Goal: Task Accomplishment & Management: Complete application form

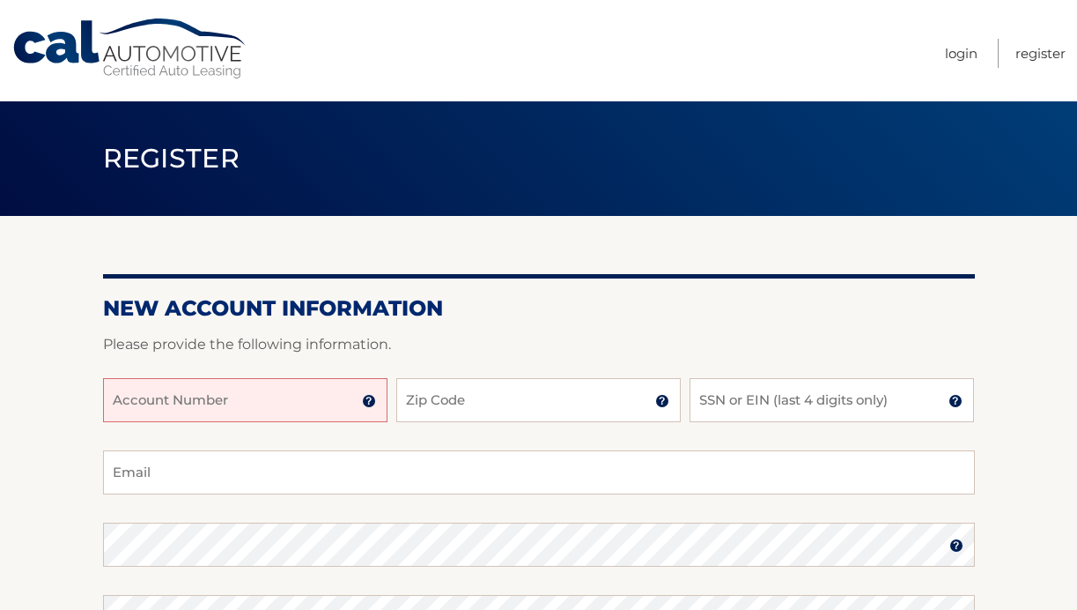
click at [278, 391] on input "Account Number" at bounding box center [245, 400] width 285 height 44
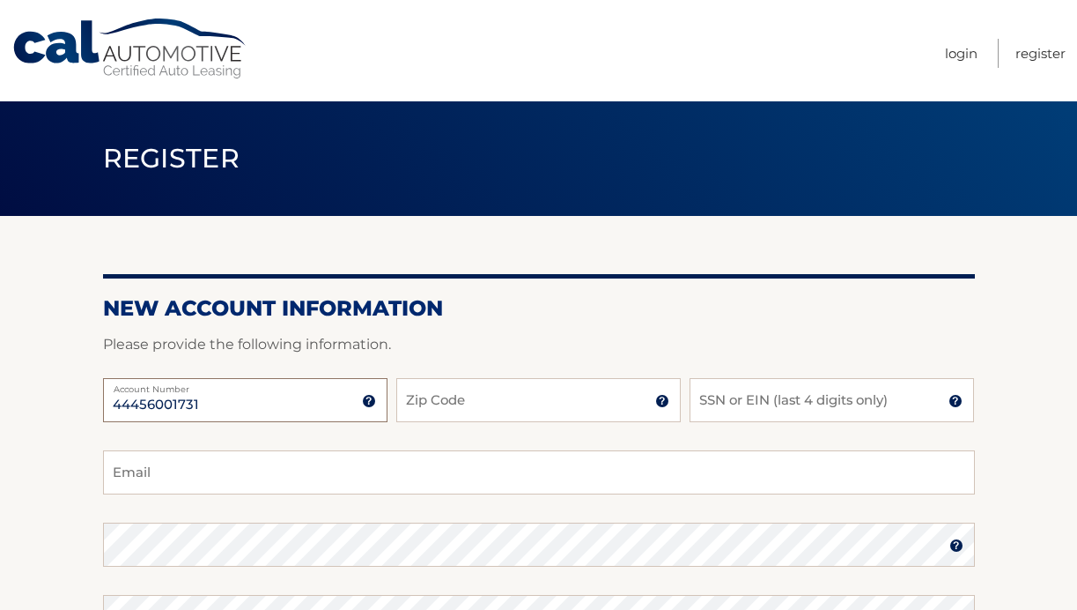
type input "44456001731"
click at [464, 403] on input "Zip Code" at bounding box center [538, 400] width 285 height 44
type input "33611"
click at [765, 388] on input "SSN or EIN (last 4 digits only)" at bounding box center [832, 400] width 285 height 44
type input "2994"
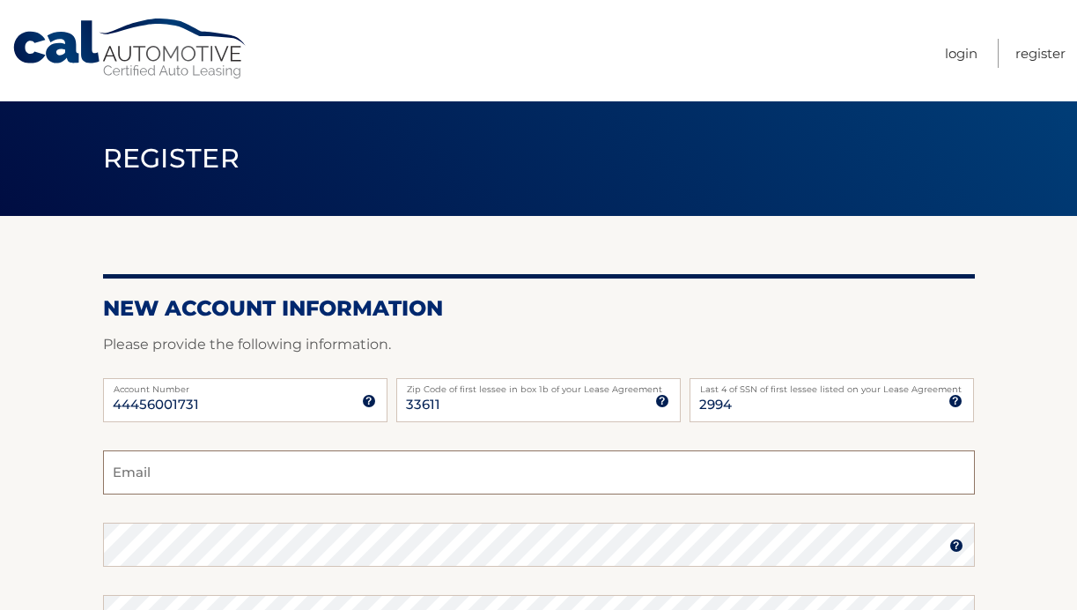
click at [437, 465] on input "Email" at bounding box center [539, 472] width 872 height 44
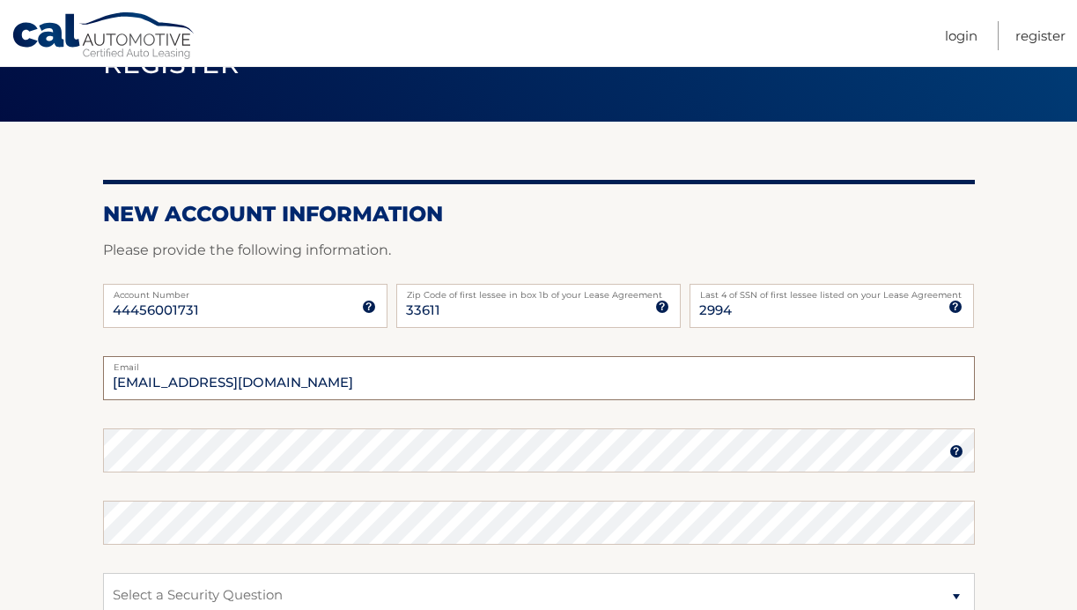
type input "bellaymorelli@gmail.com"
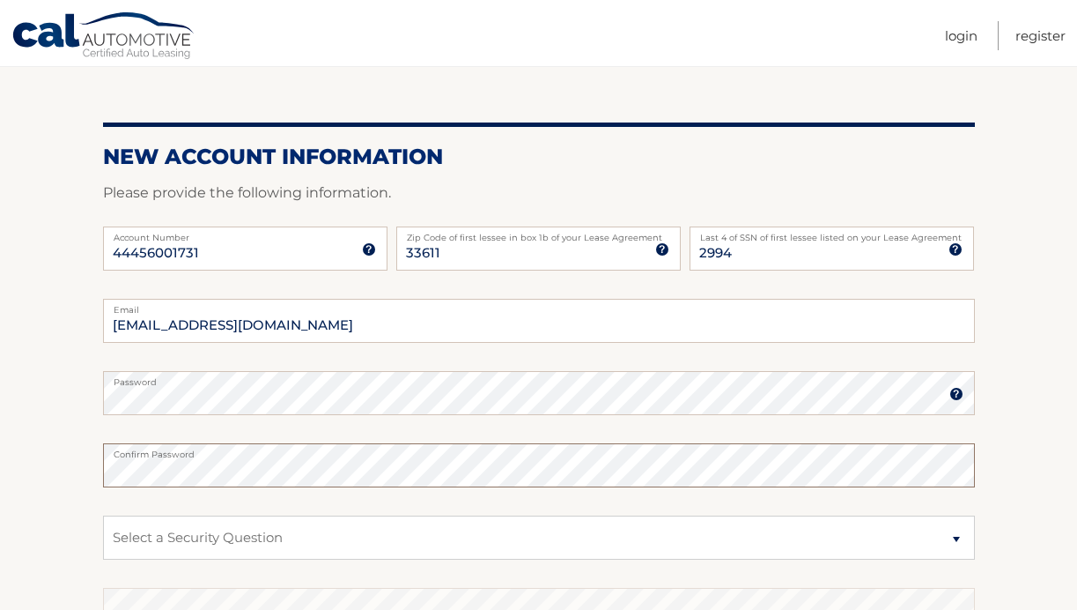
scroll to position [167, 0]
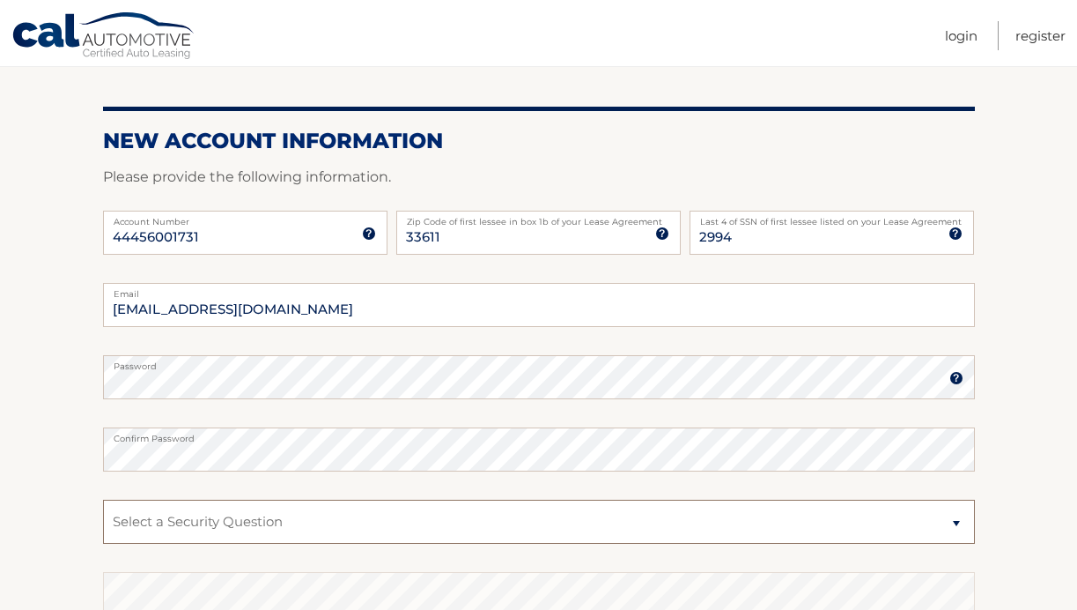
click at [213, 500] on select "Select a Security Question What was the name of your elementary school? What is…" at bounding box center [539, 522] width 872 height 44
select select "2"
click at [103, 500] on select "Select a Security Question What was the name of your elementary school? What is…" at bounding box center [539, 522] width 872 height 44
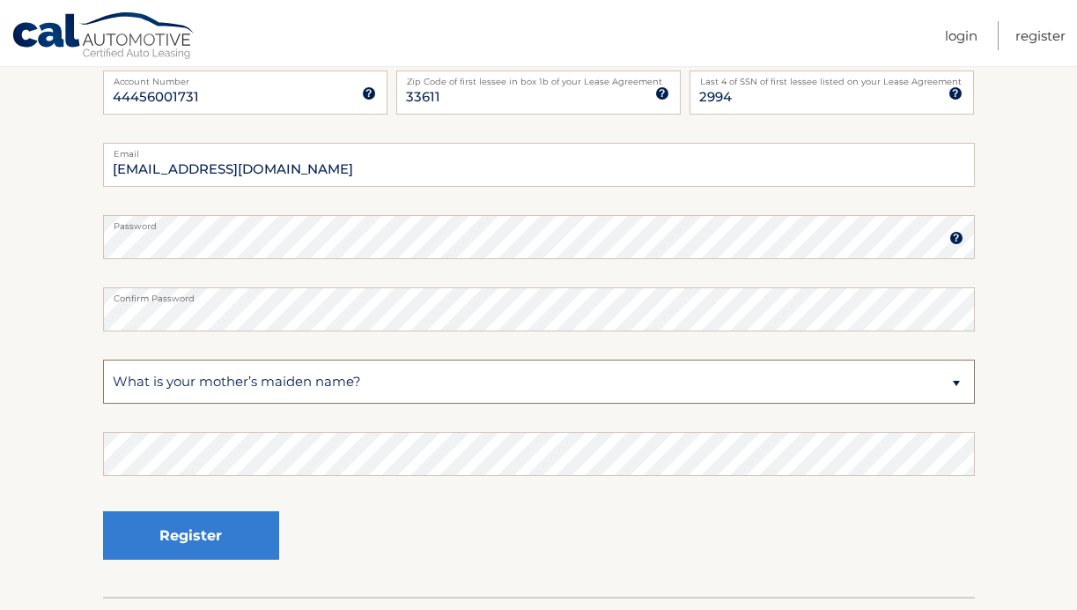
scroll to position [315, 0]
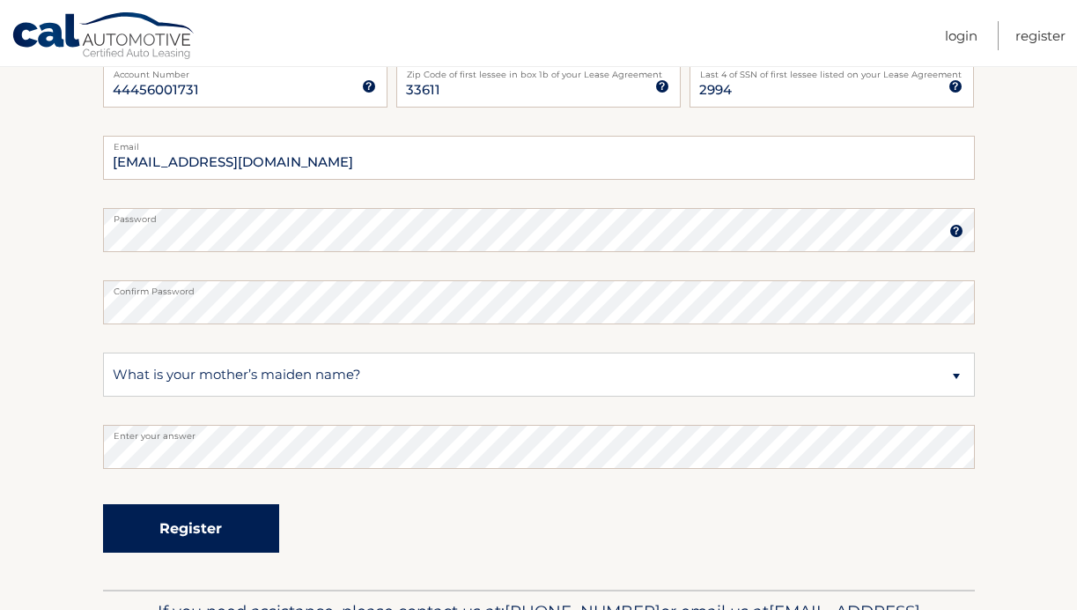
click at [161, 508] on button "Register" at bounding box center [191, 528] width 176 height 48
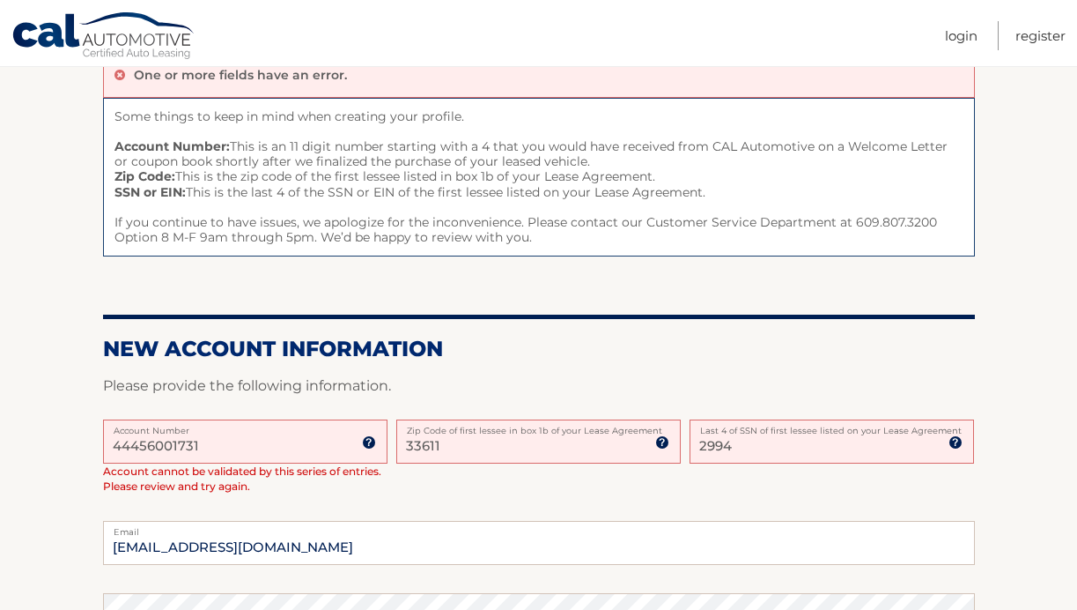
scroll to position [189, 0]
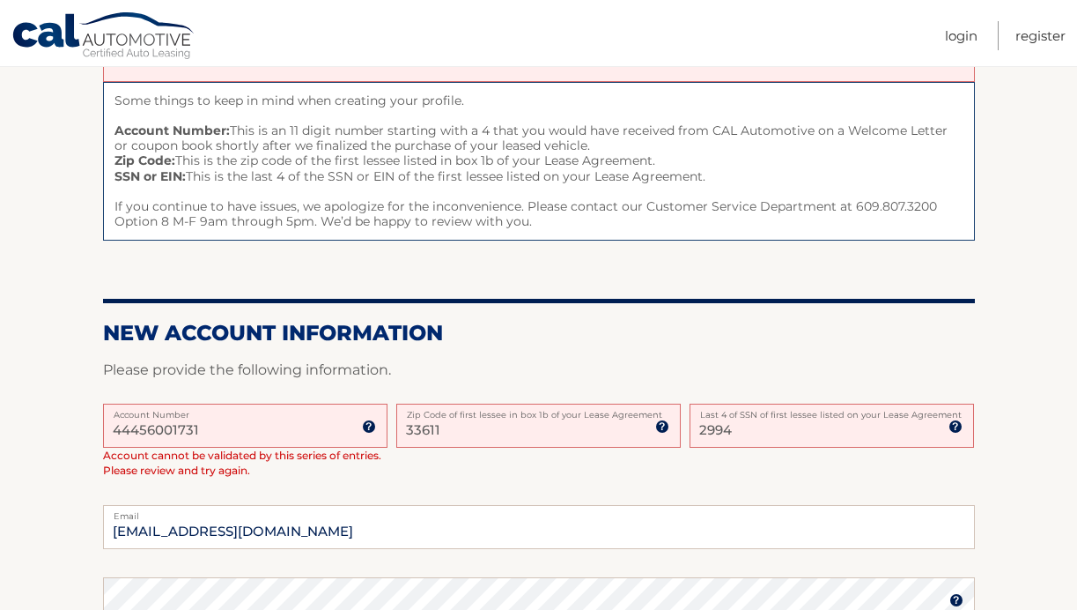
click at [299, 430] on input "44456001731" at bounding box center [245, 425] width 285 height 44
click at [488, 430] on input "33611" at bounding box center [538, 425] width 285 height 44
type input "3"
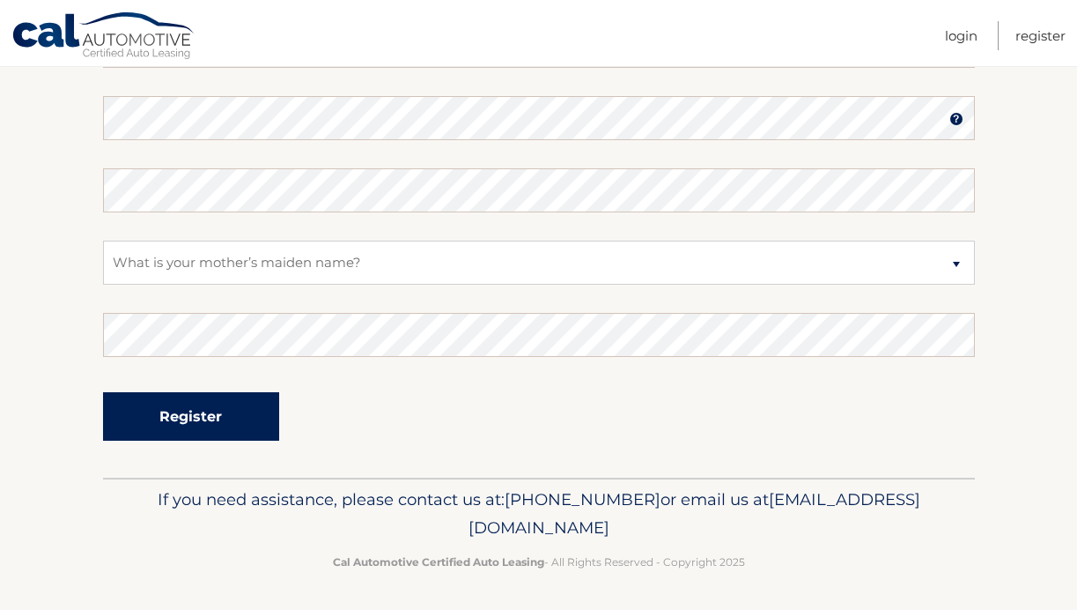
scroll to position [492, 0]
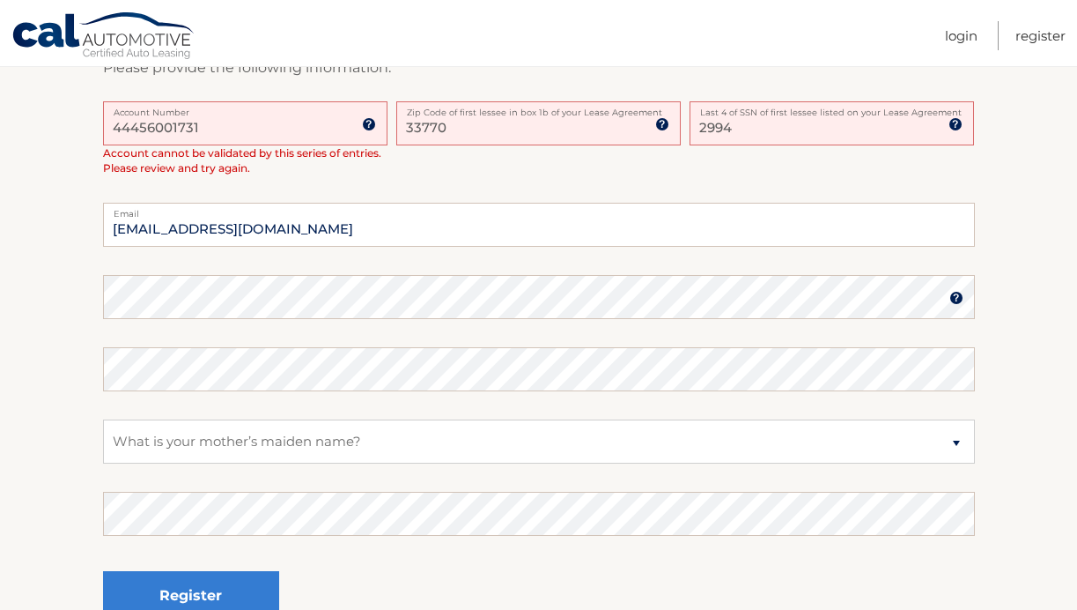
type input "33770"
click at [457, 233] on input "bellaymorelli@gmail.com" at bounding box center [539, 225] width 872 height 44
click at [192, 433] on select "Select a Security Question What was the name of your elementary school? What is…" at bounding box center [539, 441] width 872 height 44
click at [103, 419] on select "Select a Security Question What was the name of your elementary school? What is…" at bounding box center [539, 441] width 872 height 44
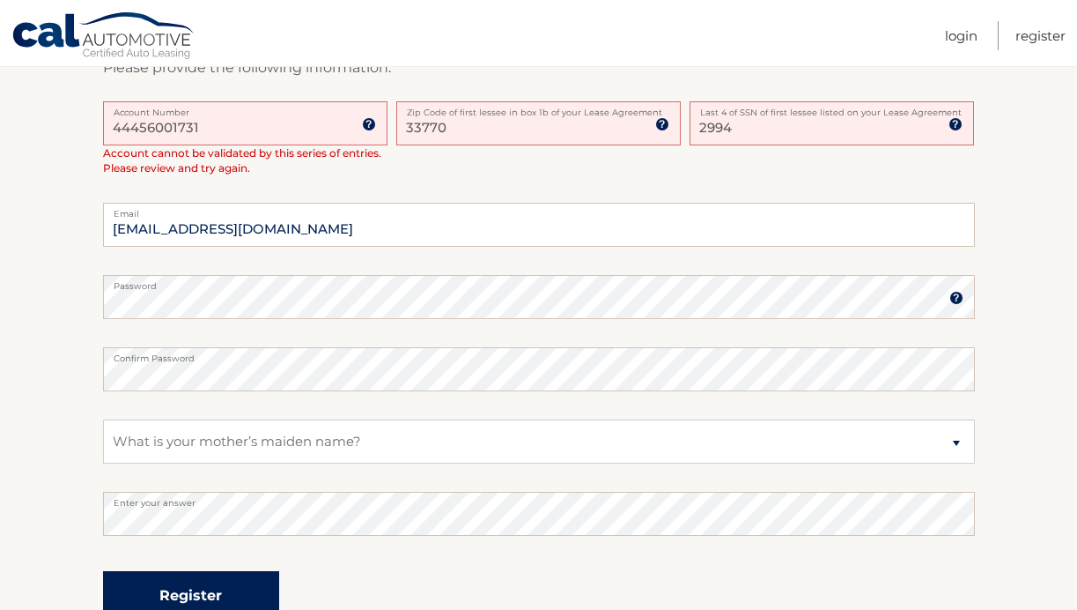
click at [145, 604] on button "Register" at bounding box center [191, 595] width 176 height 48
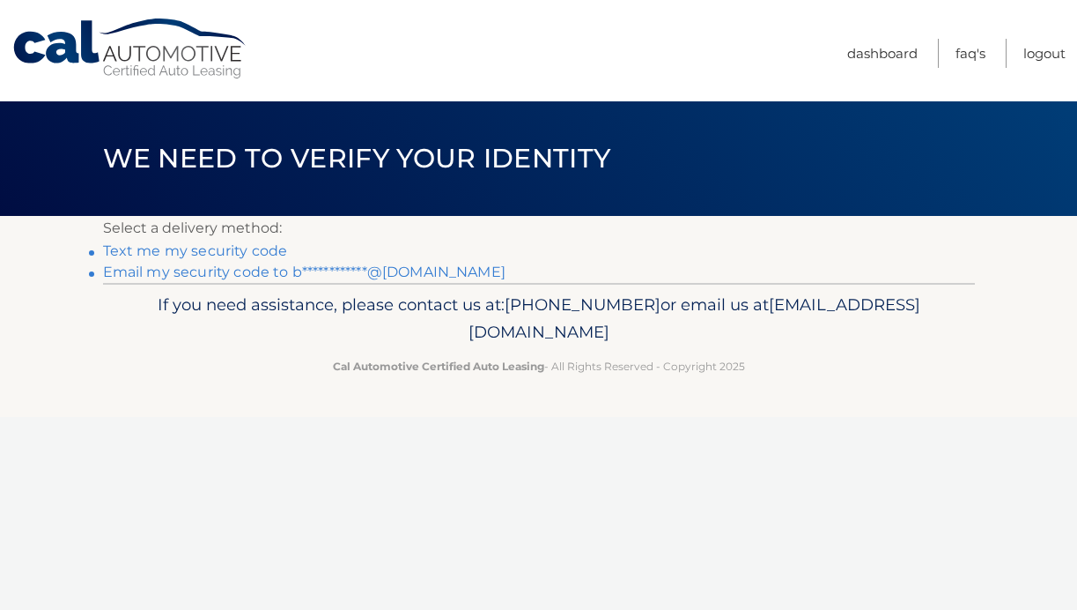
click at [255, 249] on link "Text me my security code" at bounding box center [195, 250] width 185 height 17
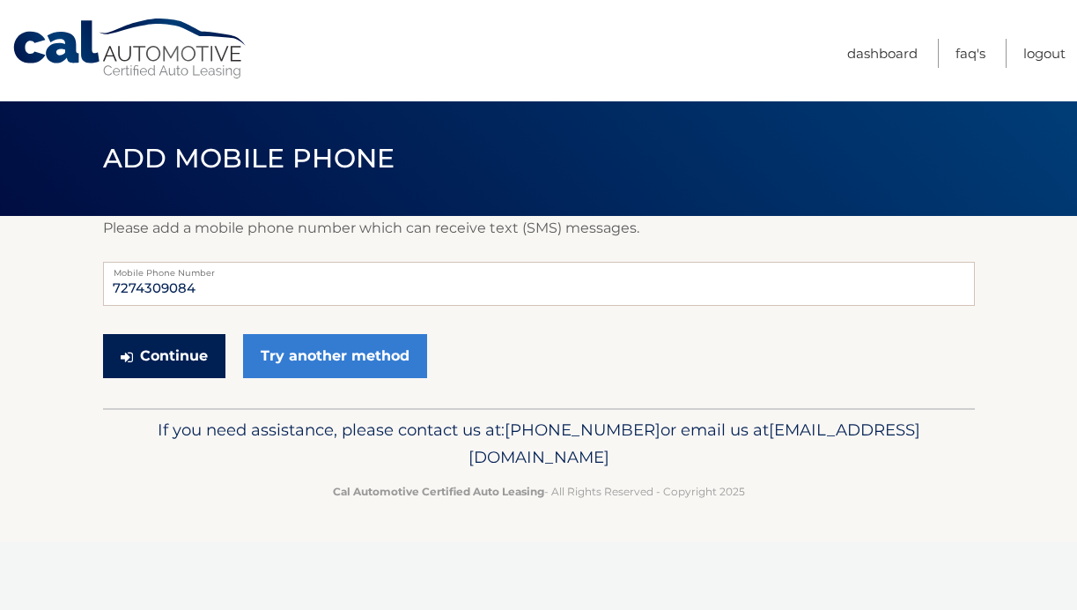
click at [181, 354] on button "Continue" at bounding box center [164, 356] width 122 height 44
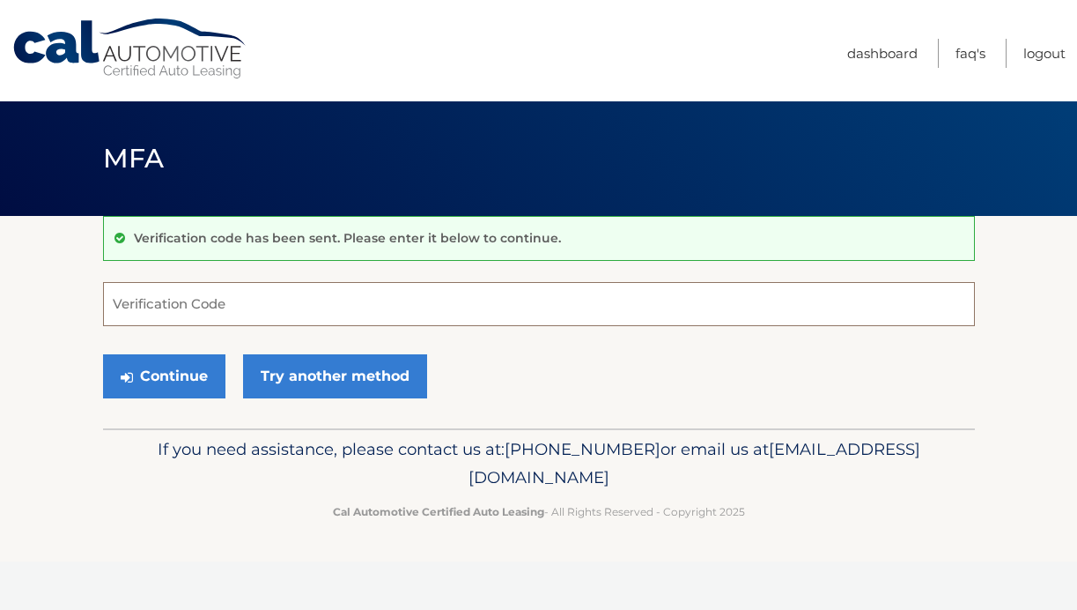
click at [218, 302] on input "Verification Code" at bounding box center [539, 304] width 872 height 44
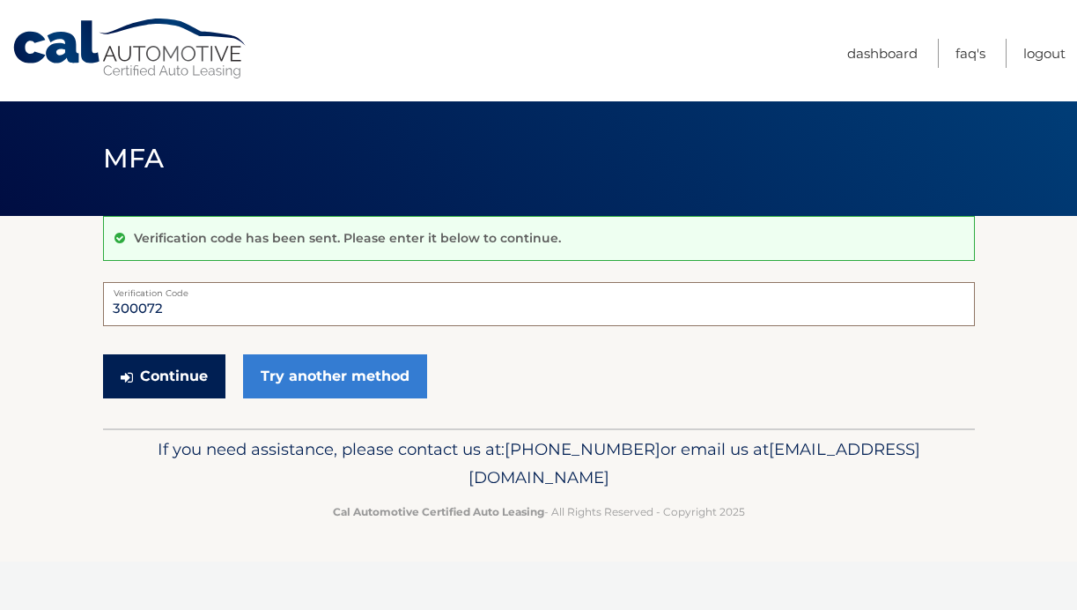
type input "300072"
click at [136, 390] on button "Continue" at bounding box center [164, 376] width 122 height 44
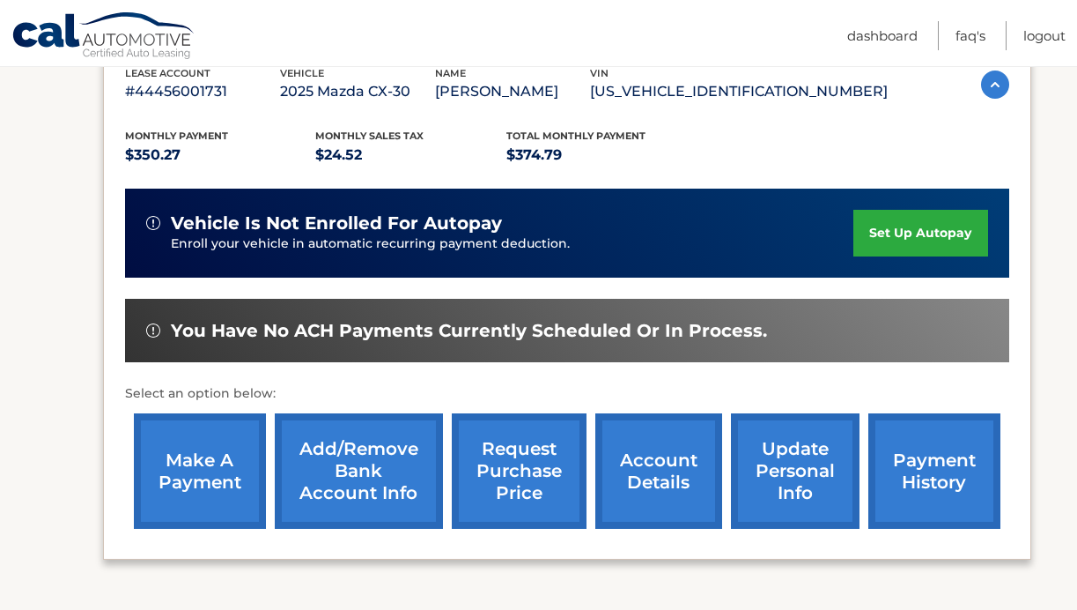
scroll to position [323, 0]
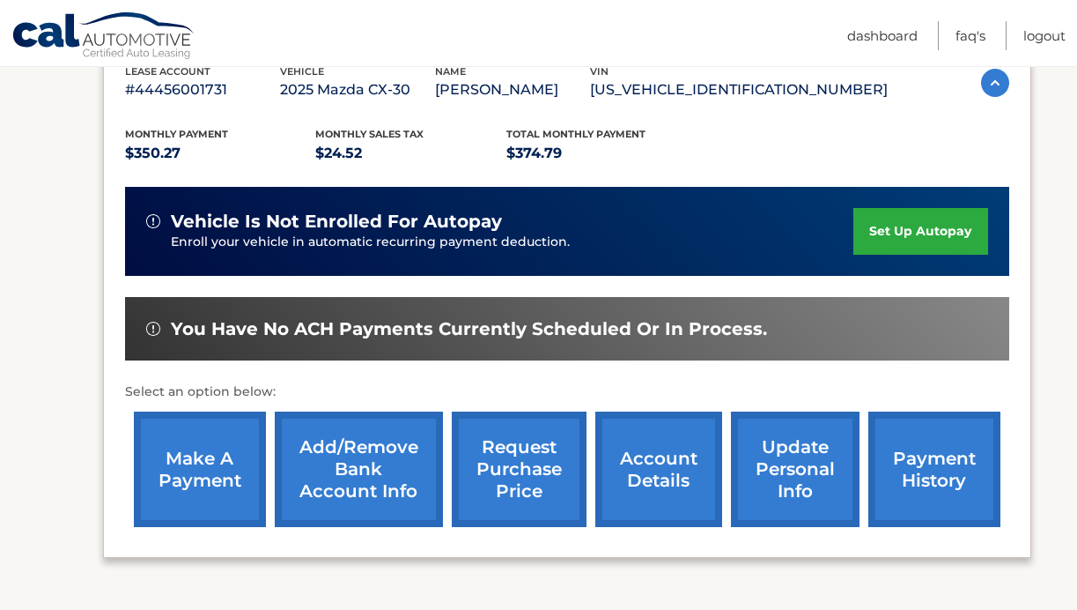
click at [194, 480] on link "make a payment" at bounding box center [200, 468] width 132 height 115
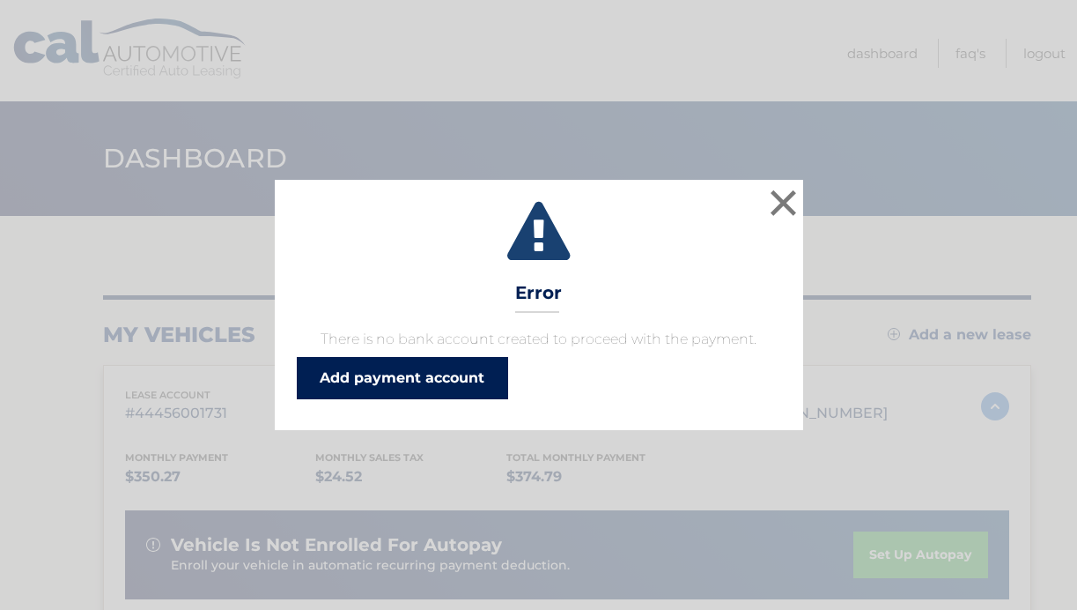
click at [385, 374] on link "Add payment account" at bounding box center [402, 378] width 211 height 42
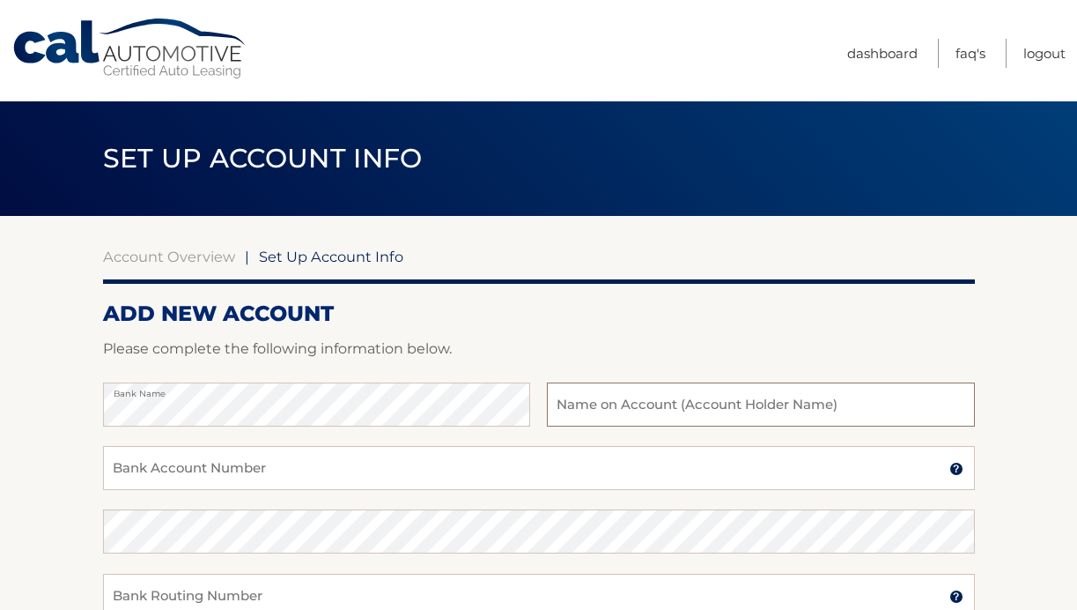
click at [644, 391] on input "text" at bounding box center [760, 404] width 427 height 44
type input "B"
type input "[PERSON_NAME]"
click at [392, 476] on input "Bank Account Number" at bounding box center [539, 468] width 872 height 44
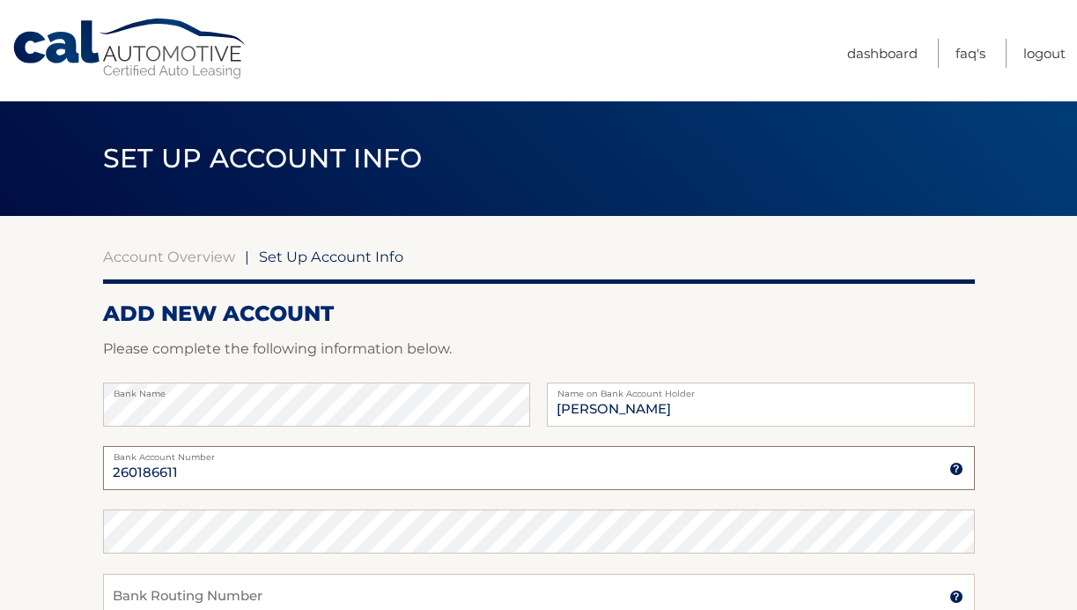
type input "260186611"
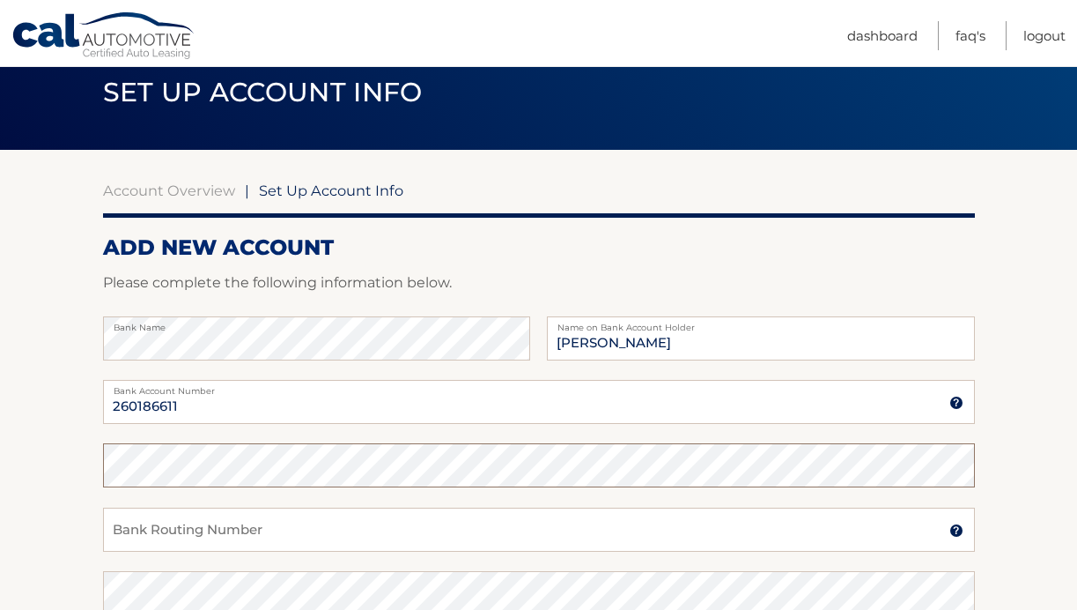
scroll to position [81, 0]
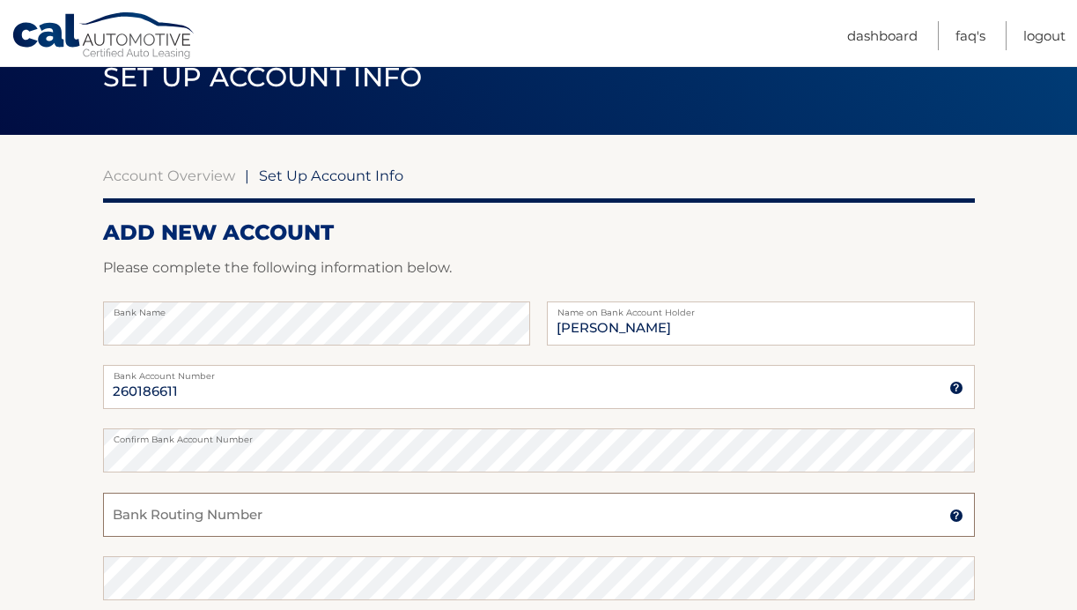
click at [255, 498] on input "Bank Routing Number" at bounding box center [539, 514] width 872 height 44
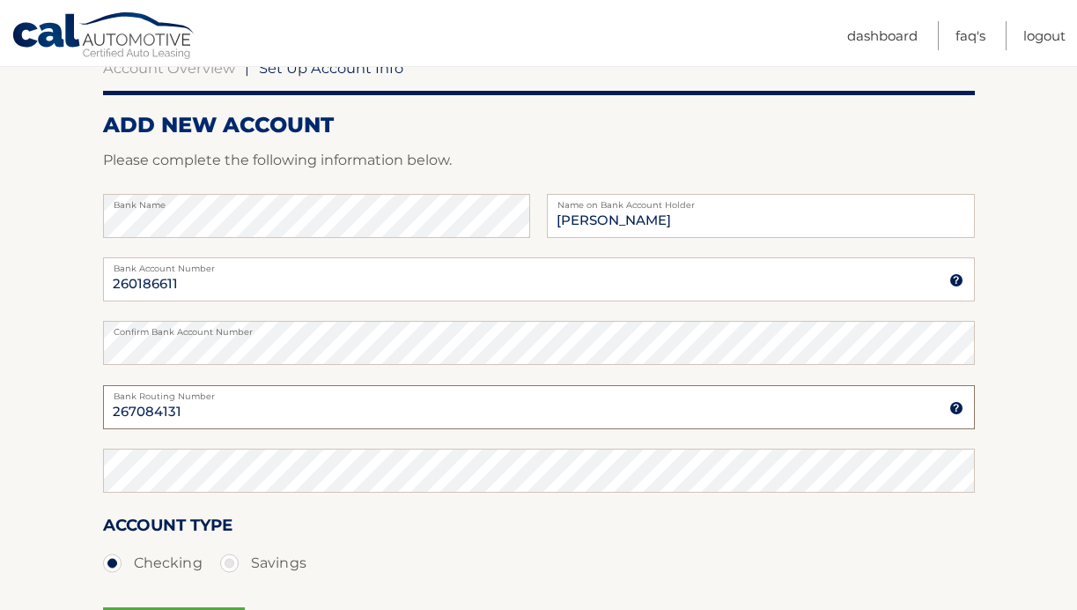
scroll to position [206, 0]
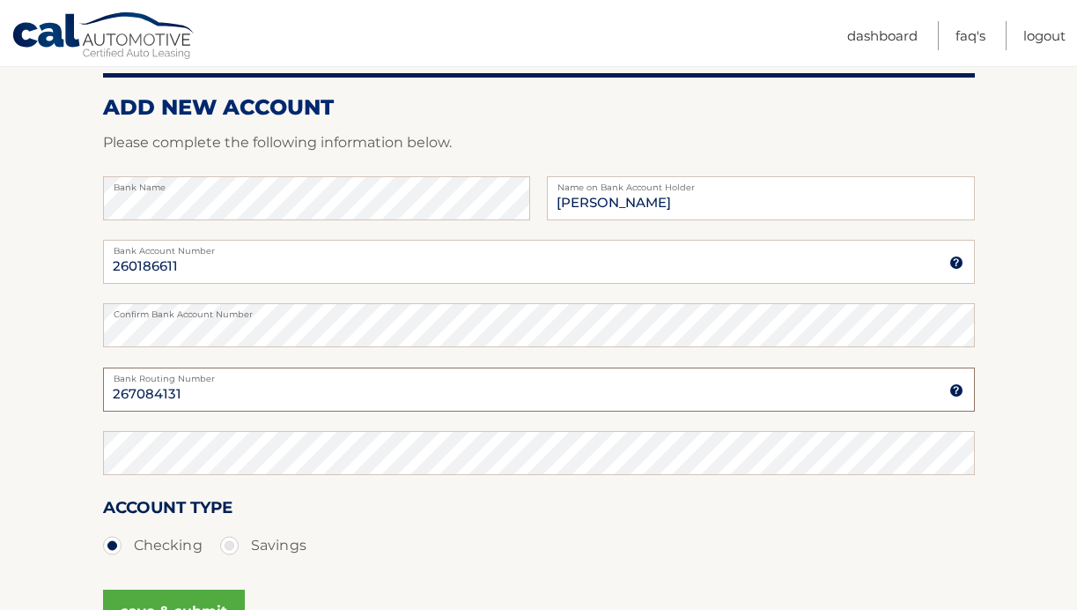
type input "267084131"
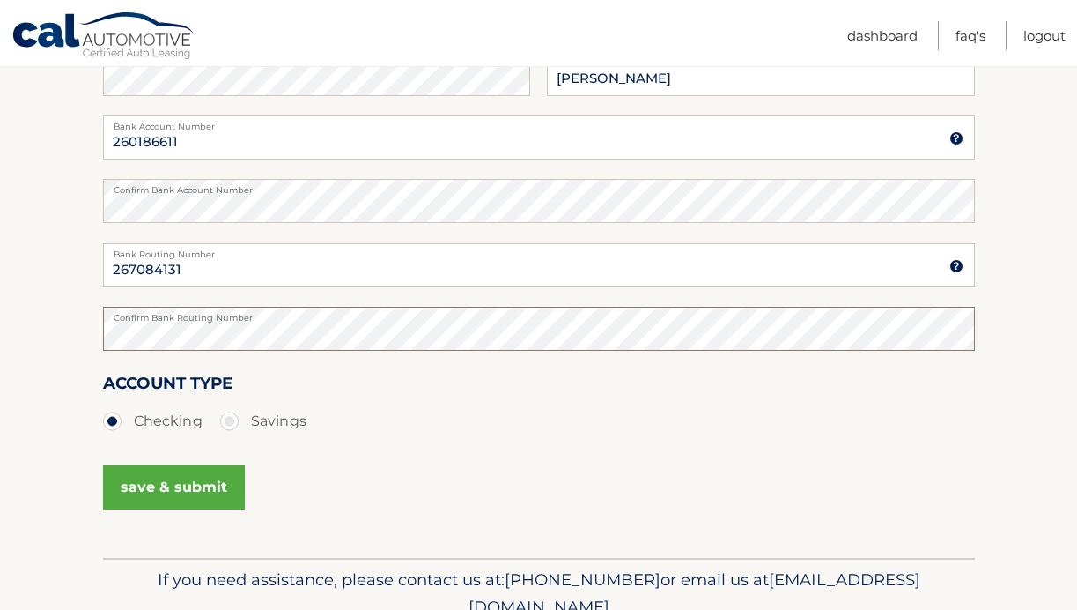
scroll to position [334, 0]
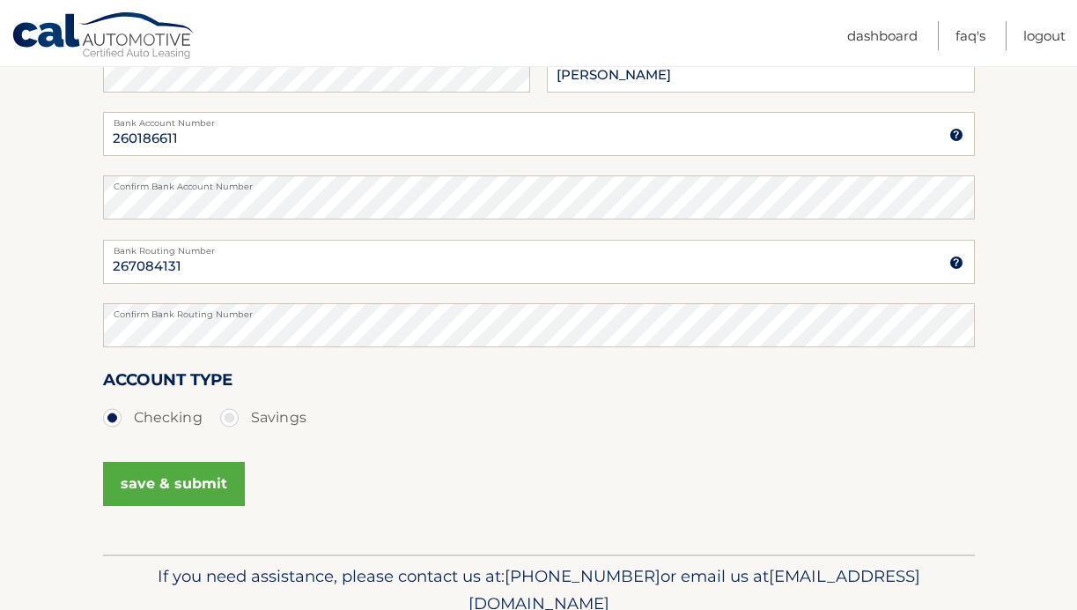
click at [181, 482] on button "save & submit" at bounding box center [174, 484] width 142 height 44
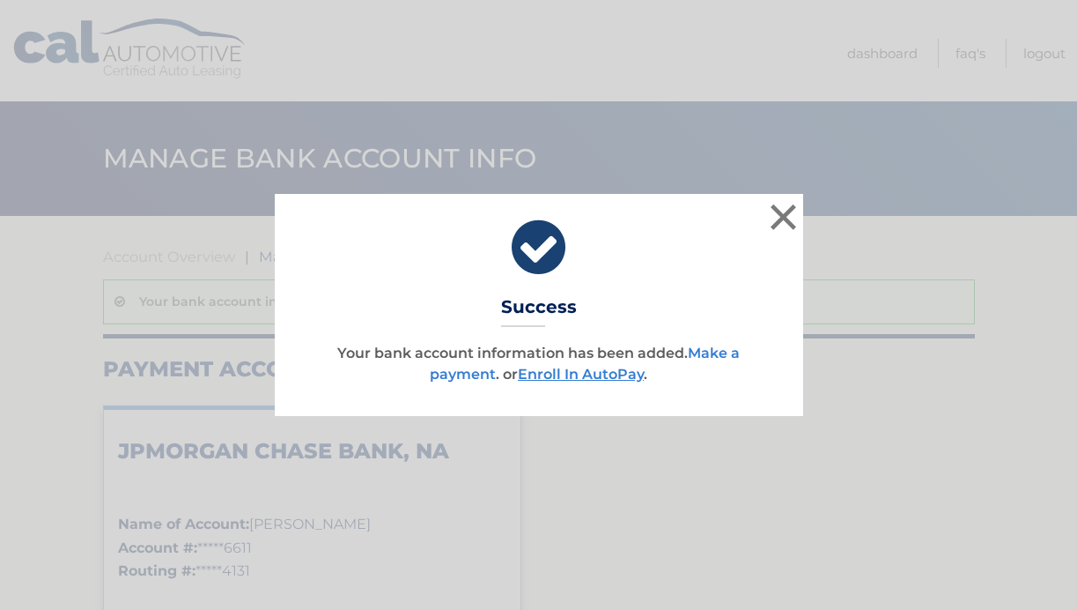
click at [710, 356] on link "Make a payment" at bounding box center [585, 363] width 310 height 38
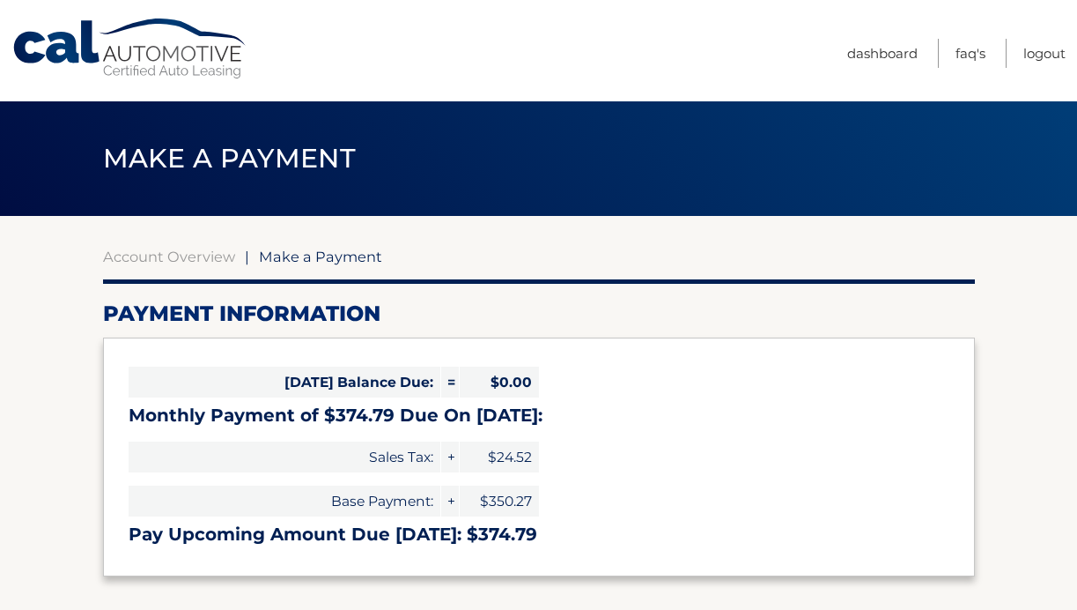
select select "NzRkY2Y5Y2MtNDA4OC00MWE4LWEwZjktNWRiYWIxNTc5MDM1"
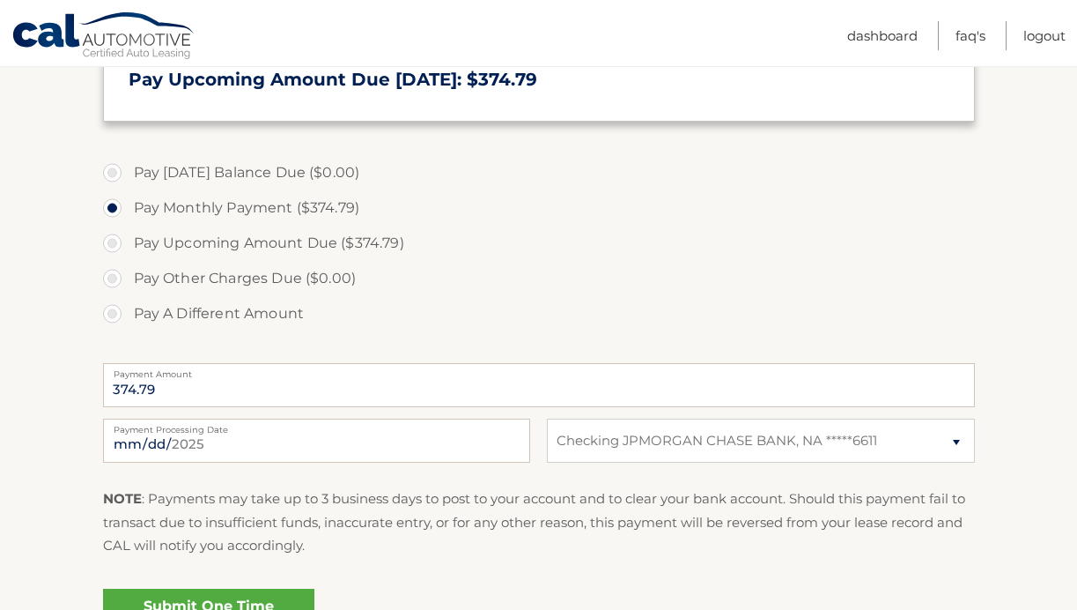
scroll to position [555, 0]
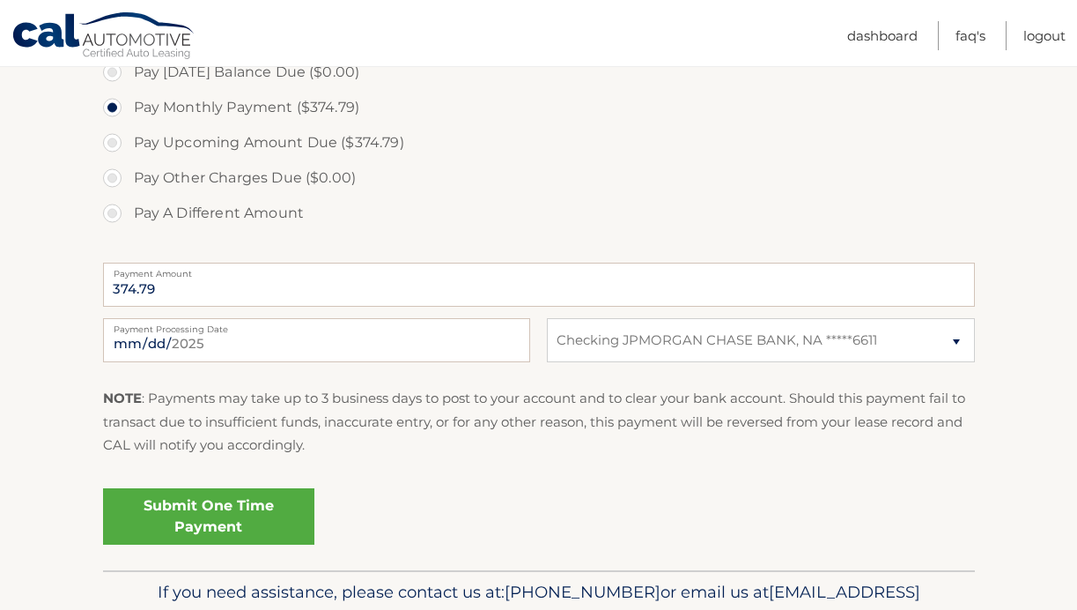
click at [229, 507] on link "Submit One Time Payment" at bounding box center [208, 516] width 211 height 56
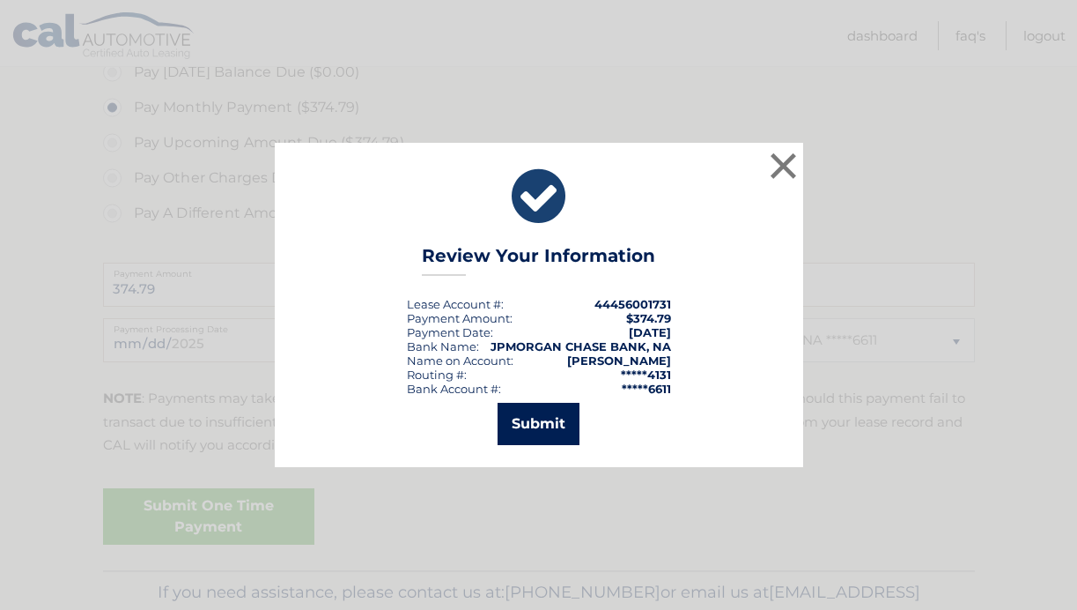
click at [529, 418] on button "Submit" at bounding box center [539, 424] width 82 height 42
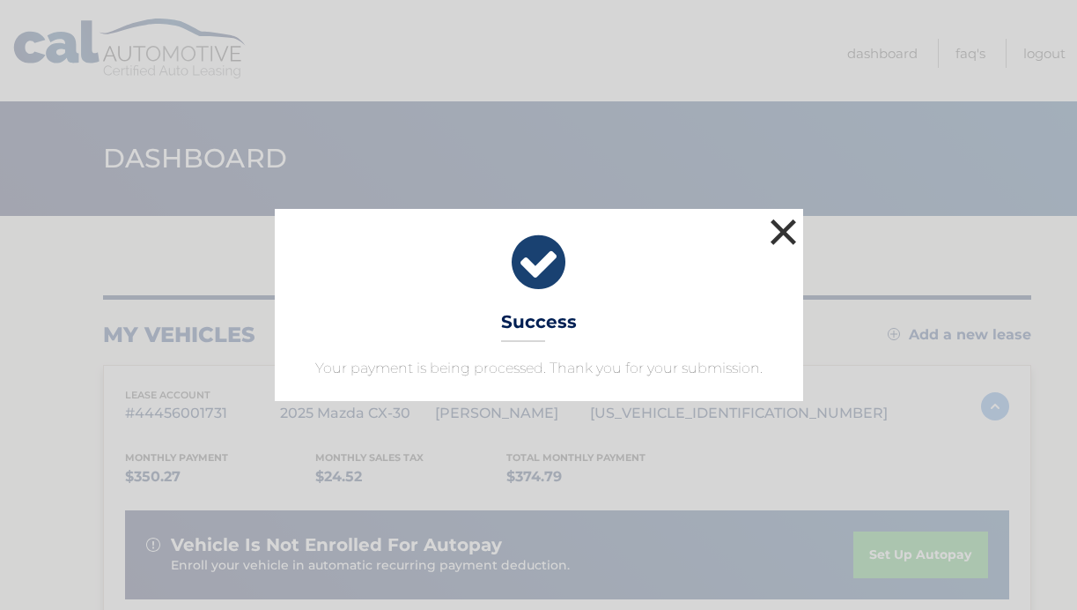
click at [779, 214] on button "×" at bounding box center [783, 231] width 35 height 35
